Goal: Find specific page/section: Find specific page/section

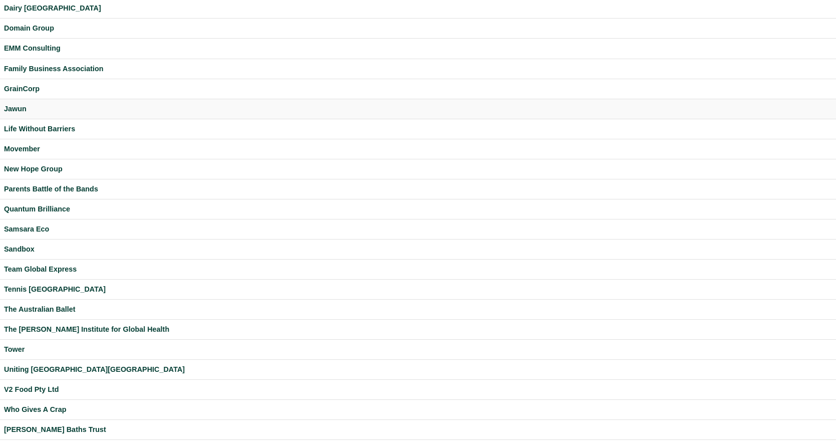
scroll to position [155, 0]
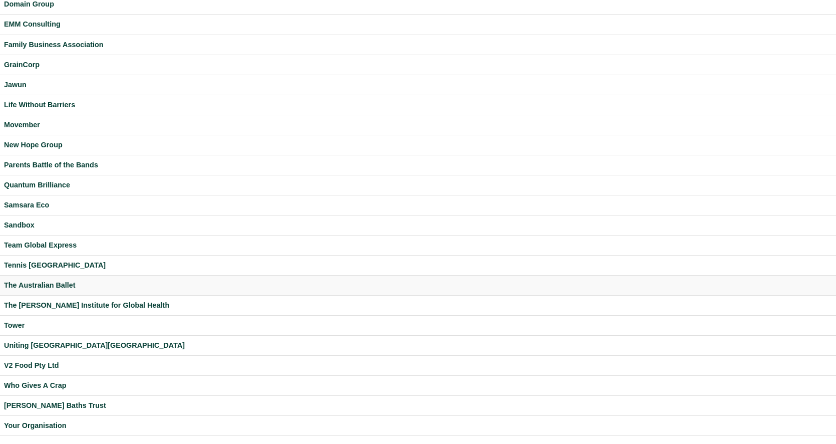
click at [59, 288] on div "The Australian Ballet" at bounding box center [418, 285] width 828 height 12
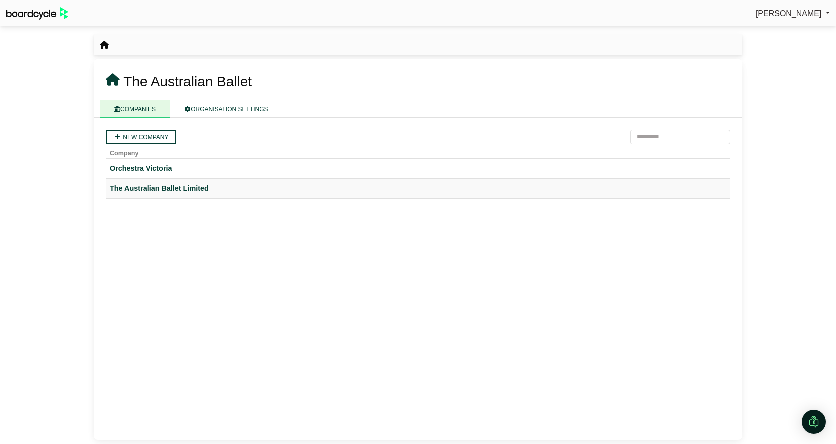
click at [145, 185] on div "The Australian Ballet Limited" at bounding box center [418, 189] width 617 height 12
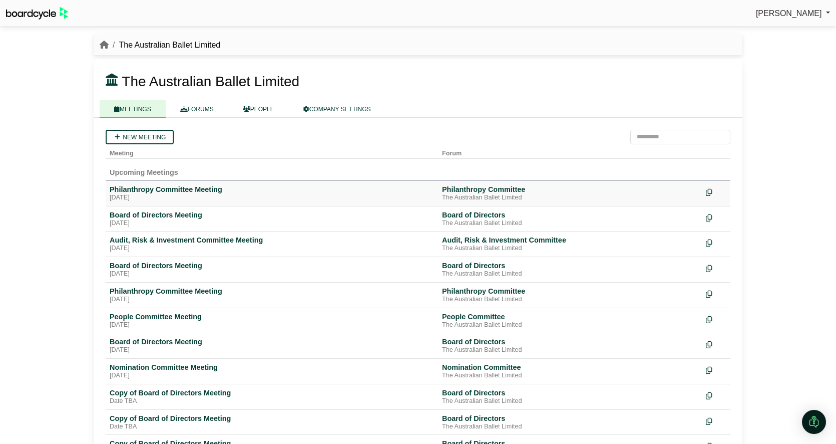
click at [176, 187] on div "Philanthropy Committee Meeting" at bounding box center [272, 189] width 325 height 9
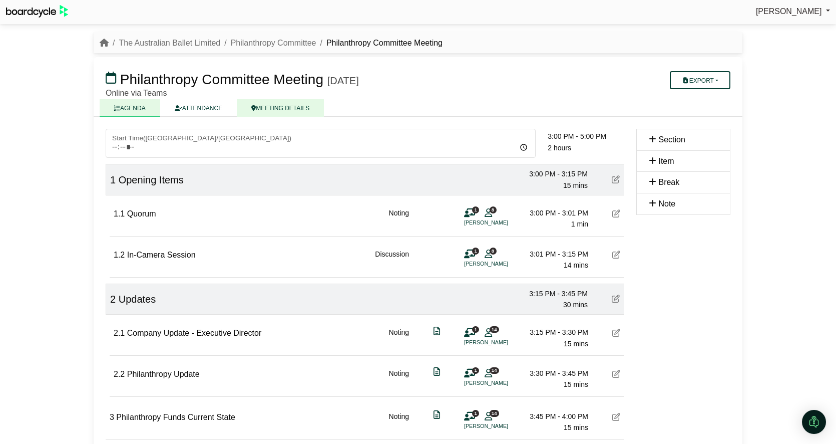
scroll to position [3, 0]
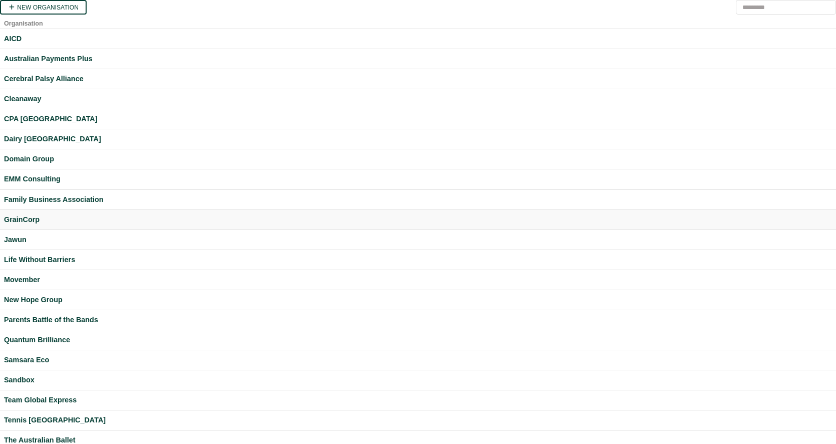
scroll to position [155, 0]
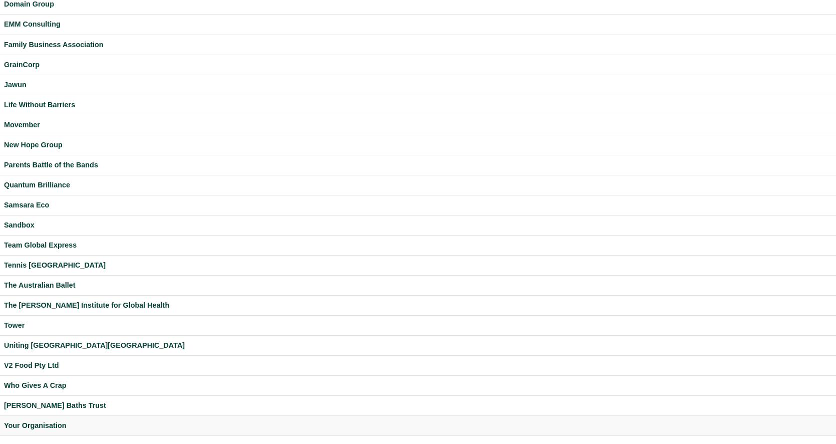
click at [51, 422] on div "Your Organisation" at bounding box center [418, 426] width 828 height 12
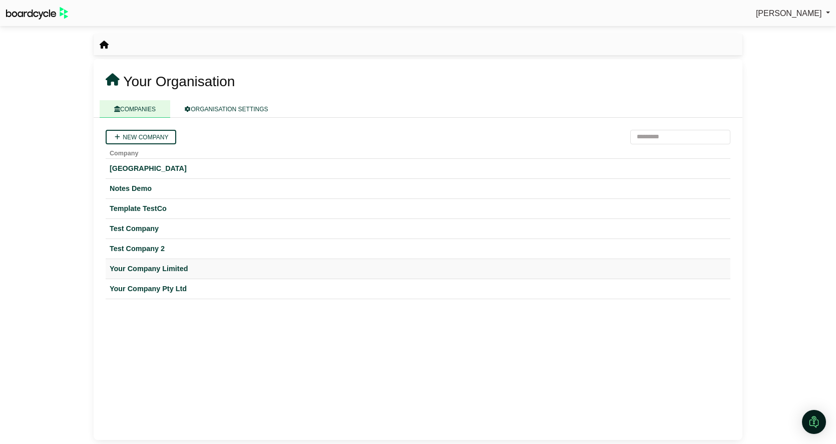
click at [168, 270] on div "Your Company Limited" at bounding box center [418, 269] width 617 height 12
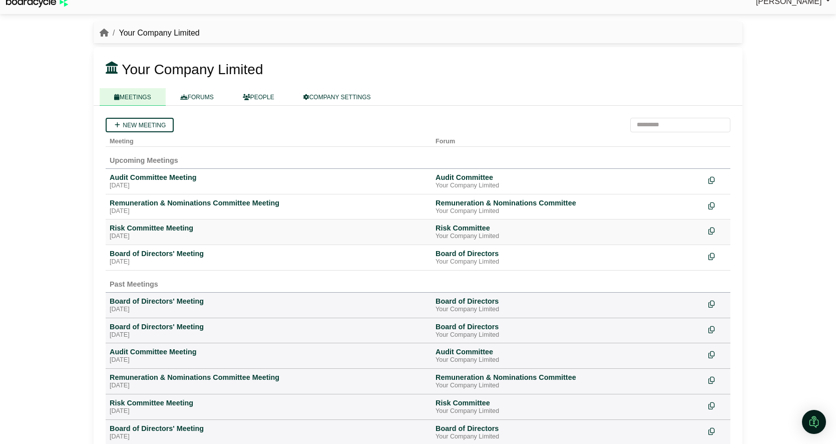
scroll to position [11, 0]
click at [163, 256] on div "Board of Directors' Meeting" at bounding box center [269, 254] width 318 height 9
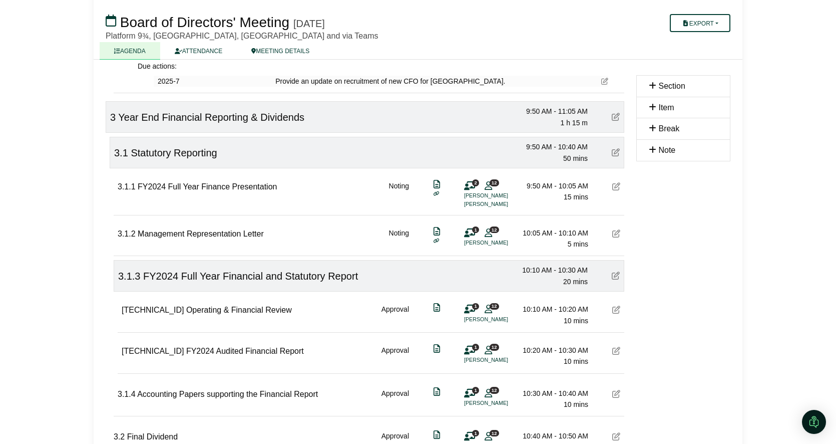
scroll to position [559, 0]
